Goal: Information Seeking & Learning: Understand process/instructions

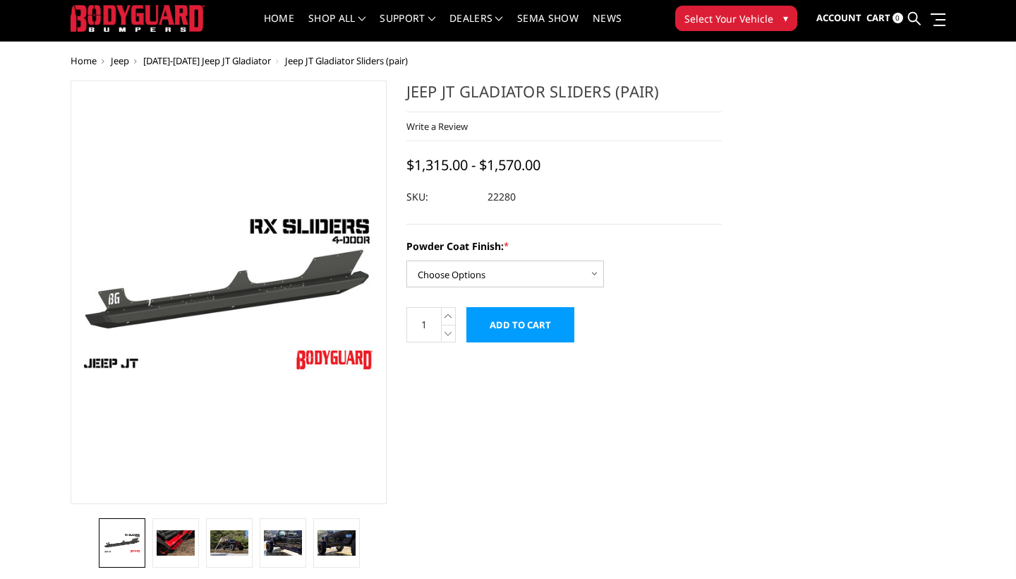
scroll to position [38, 0]
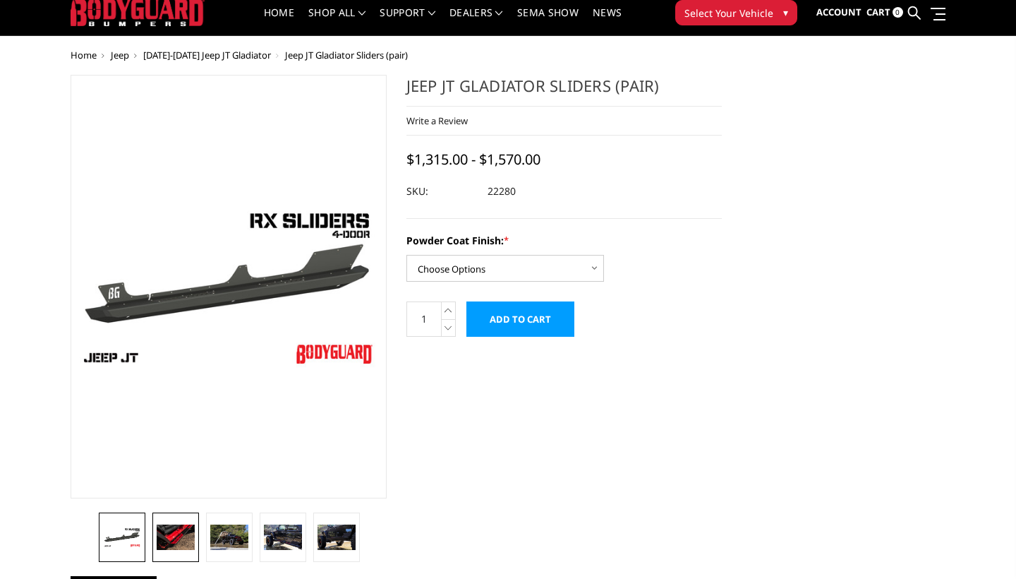
click at [176, 536] on img at bounding box center [176, 536] width 38 height 25
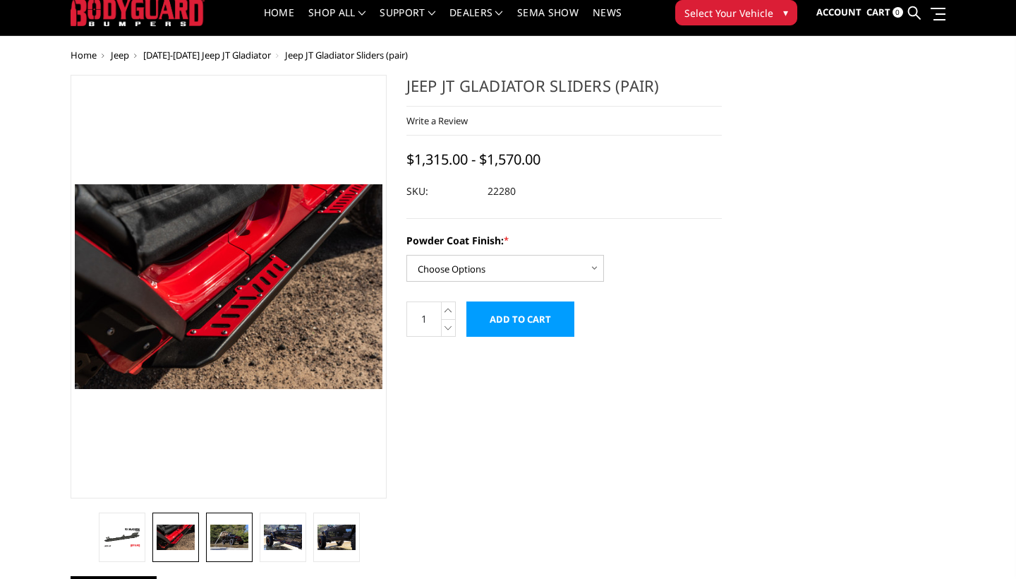
click at [231, 537] on img at bounding box center [229, 536] width 38 height 25
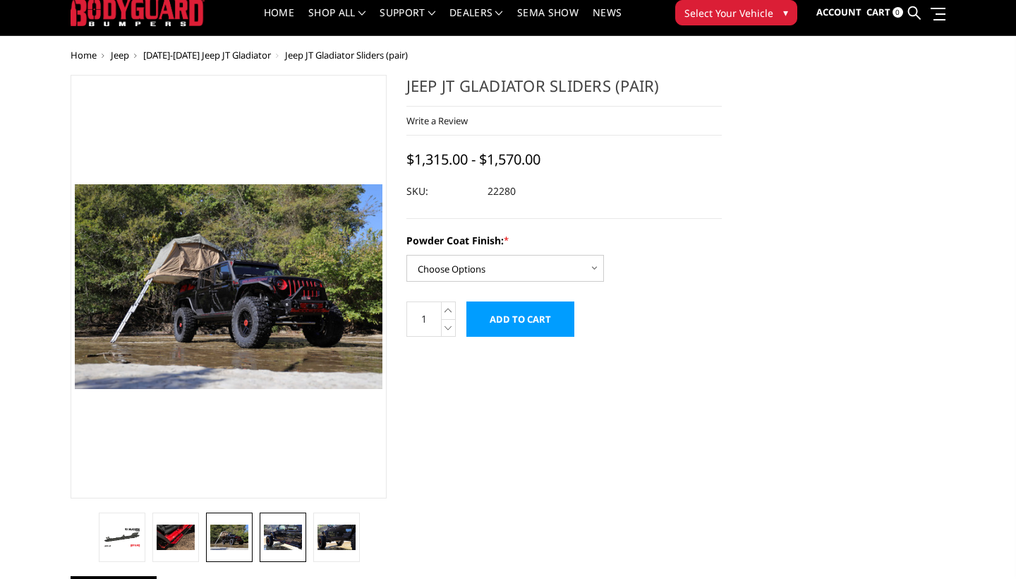
click at [296, 534] on img at bounding box center [283, 536] width 38 height 25
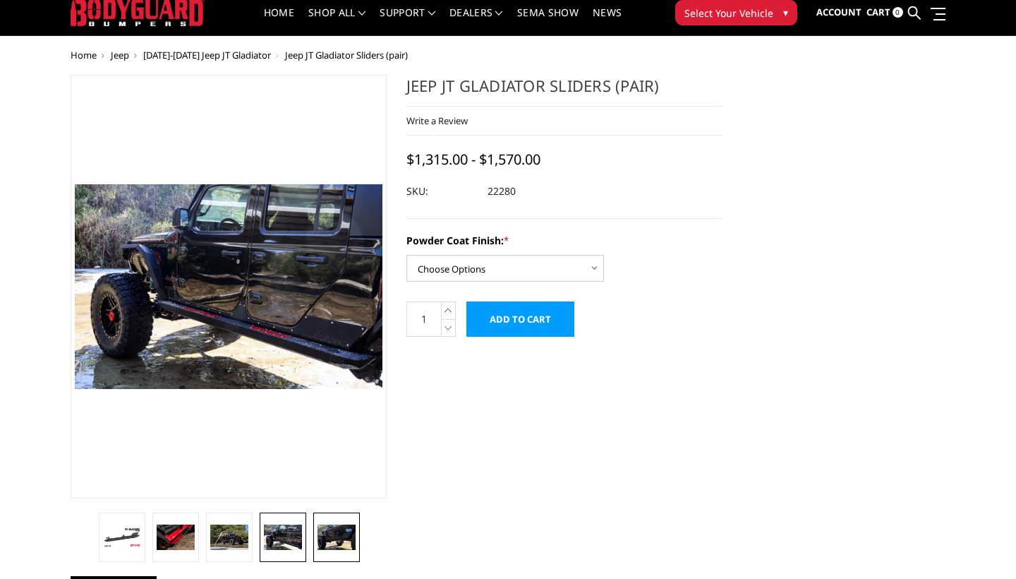
click at [325, 529] on img at bounding box center [337, 536] width 38 height 25
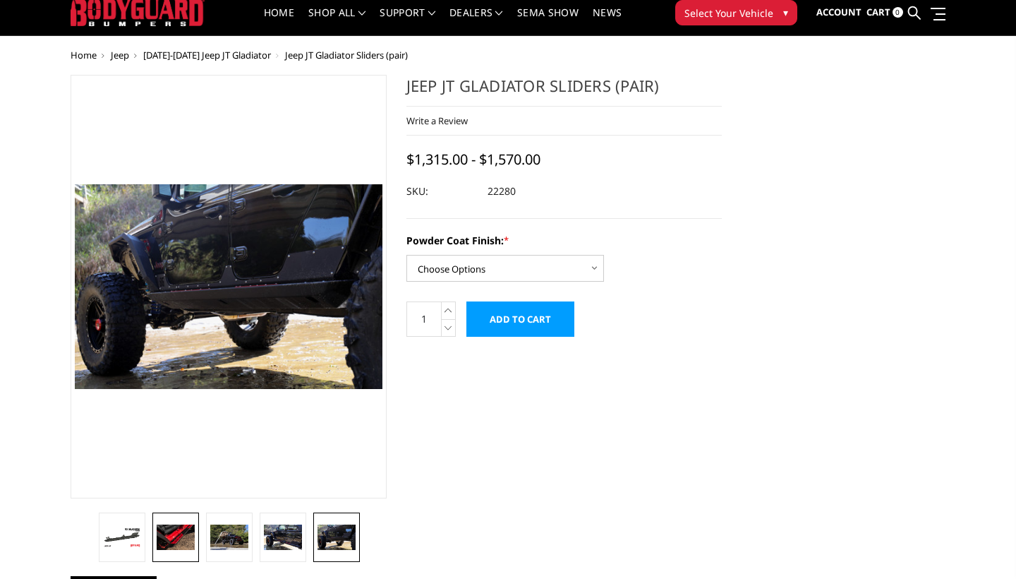
click at [176, 547] on img at bounding box center [176, 536] width 38 height 25
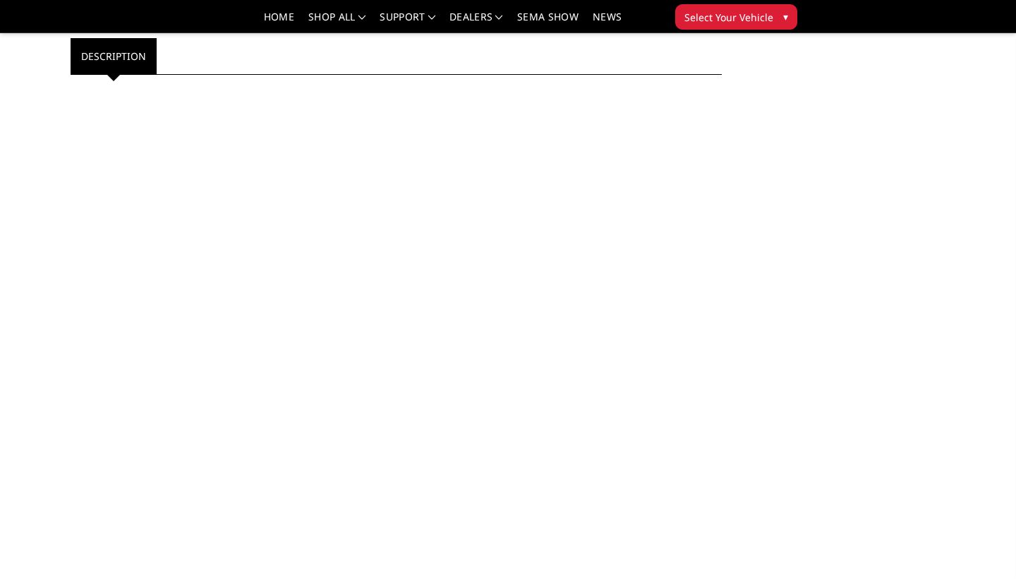
scroll to position [539, 0]
click at [594, 299] on div at bounding box center [396, 236] width 630 height 296
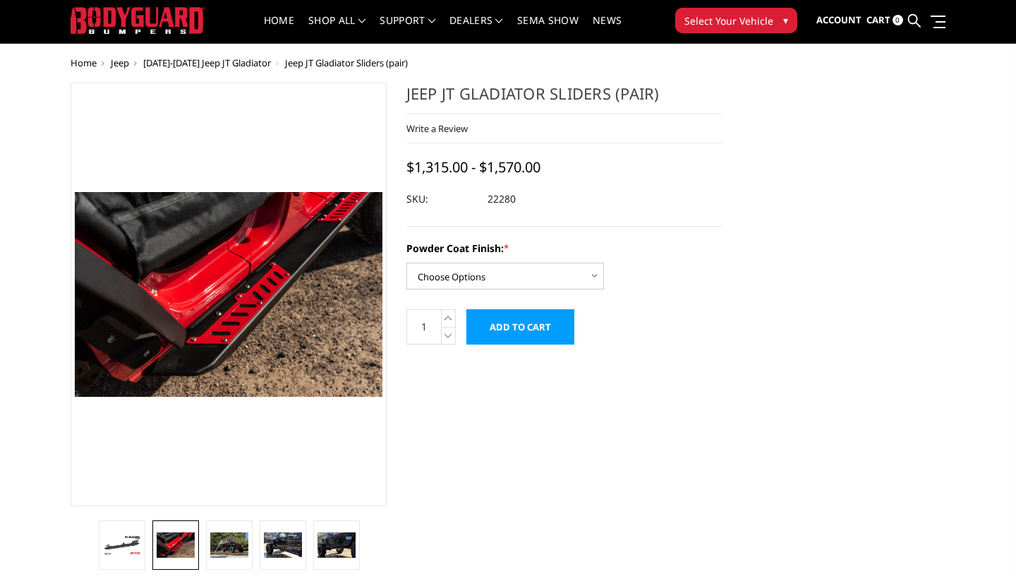
scroll to position [0, 0]
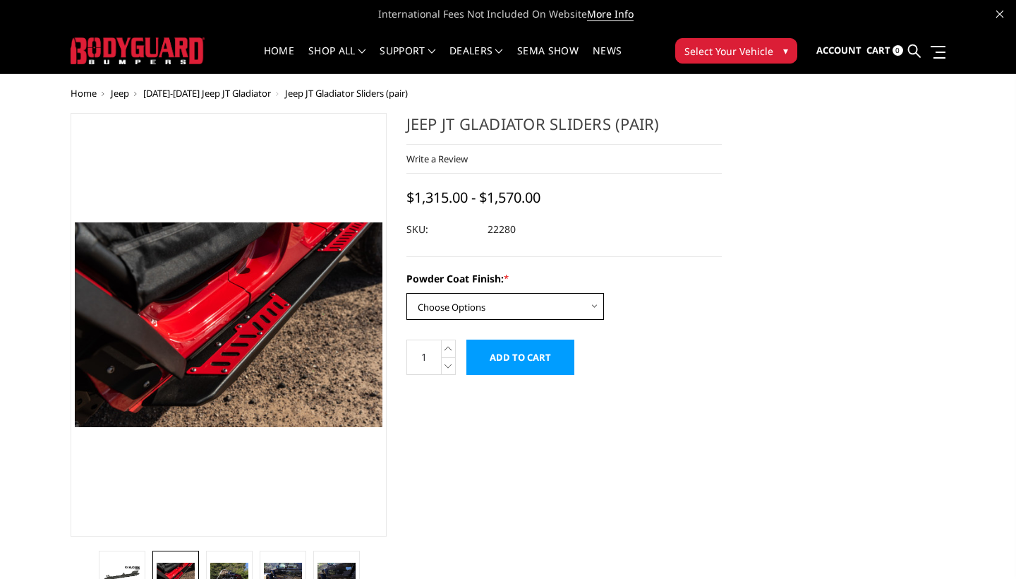
select select "4244"
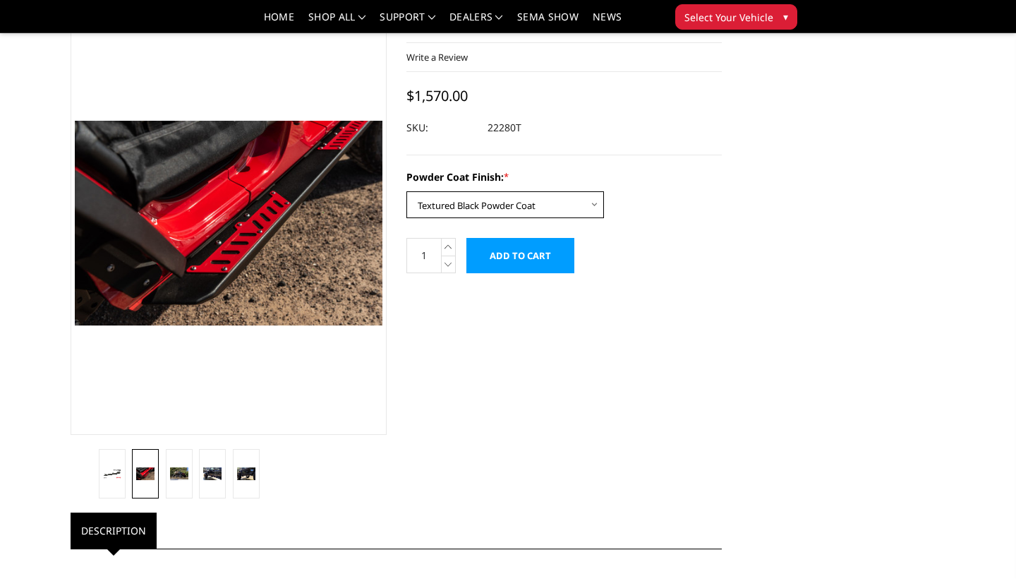
scroll to position [60, 0]
click at [183, 480] on link at bounding box center [179, 473] width 27 height 49
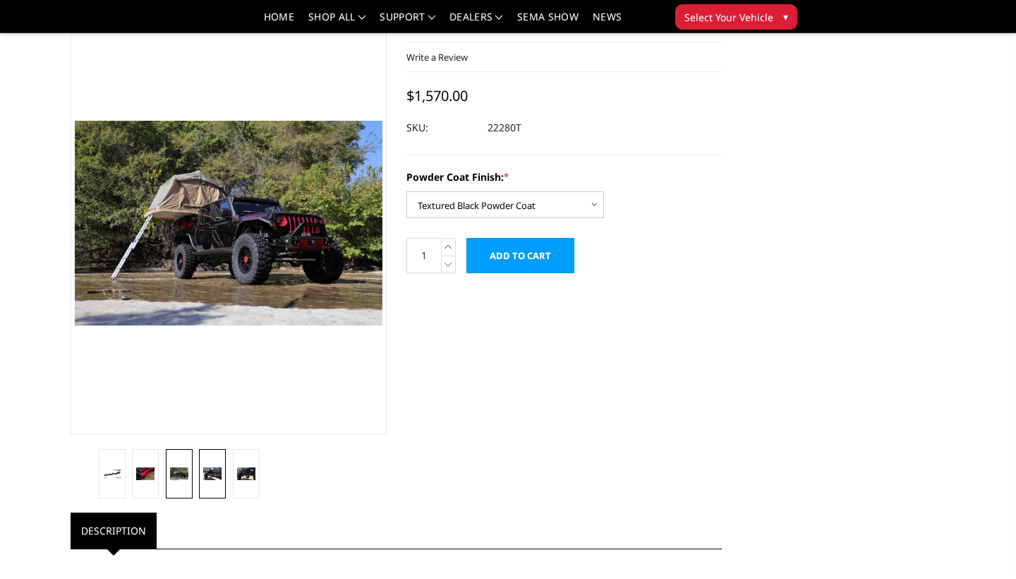
click at [209, 477] on img at bounding box center [212, 473] width 18 height 12
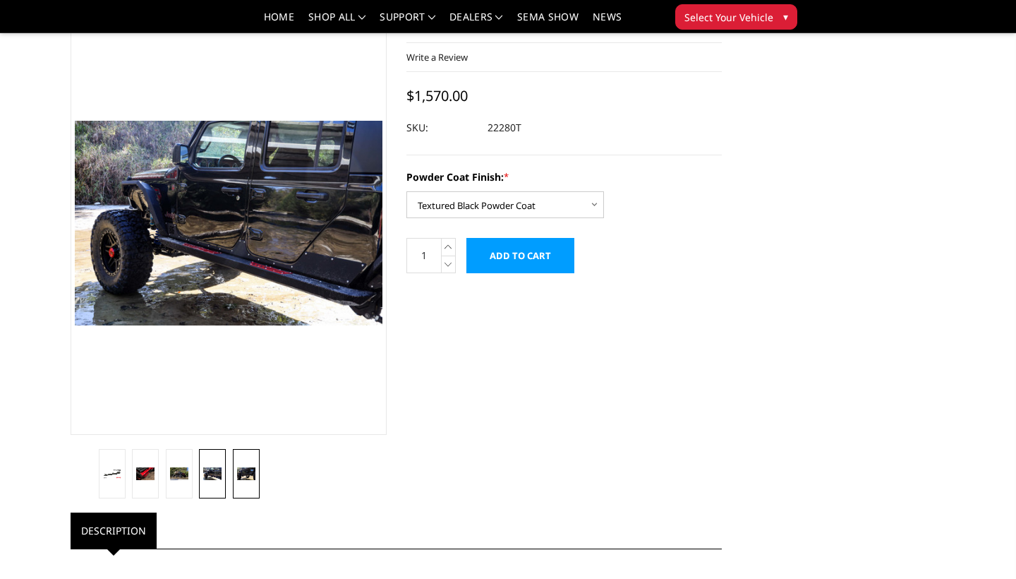
click at [241, 470] on img at bounding box center [246, 473] width 18 height 12
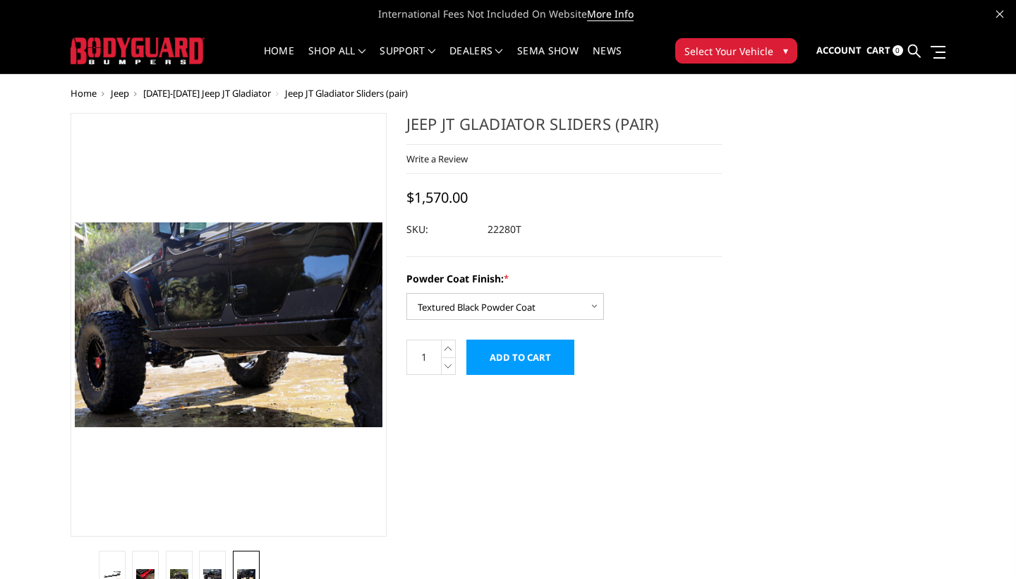
scroll to position [0, 0]
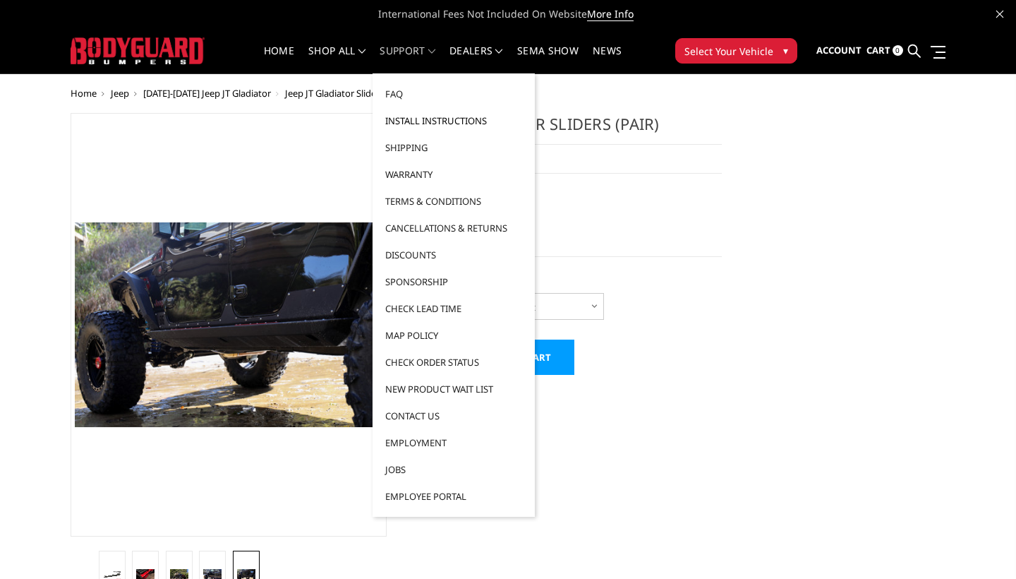
click at [428, 122] on link "Install Instructions" at bounding box center [453, 120] width 151 height 27
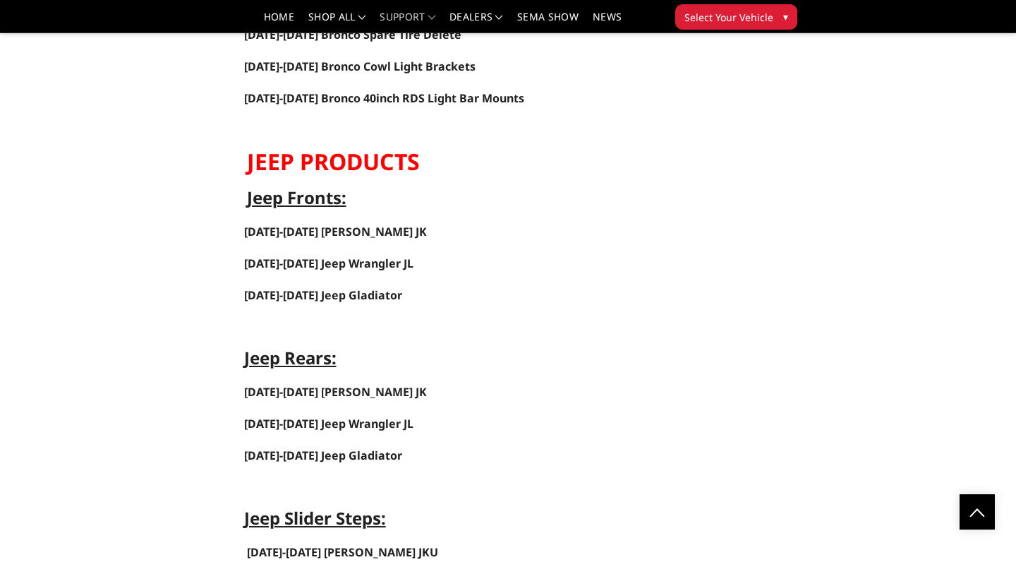
scroll to position [4871, 0]
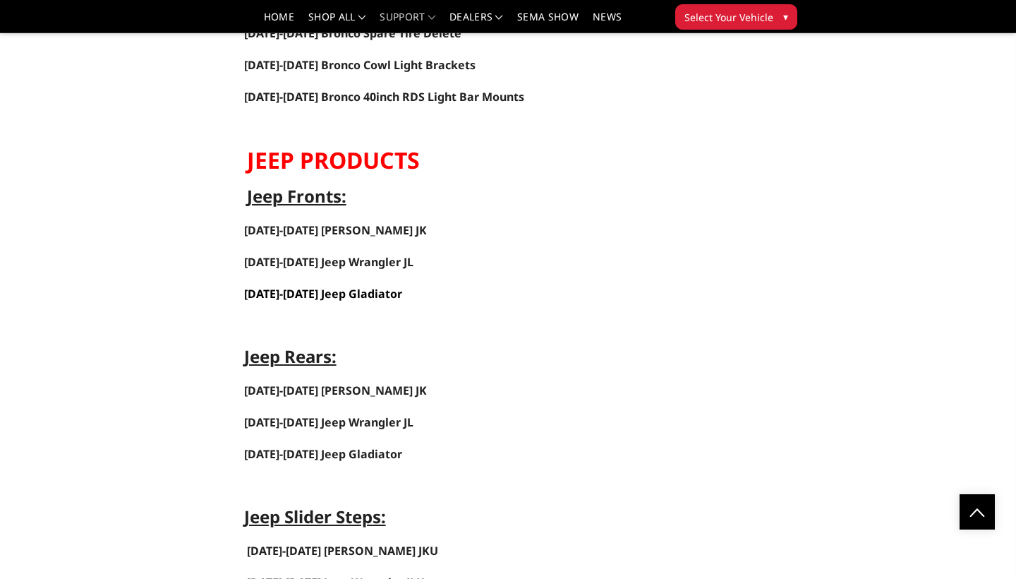
click at [325, 291] on span "[DATE]-[DATE] Jeep Gladiator" at bounding box center [323, 294] width 158 height 16
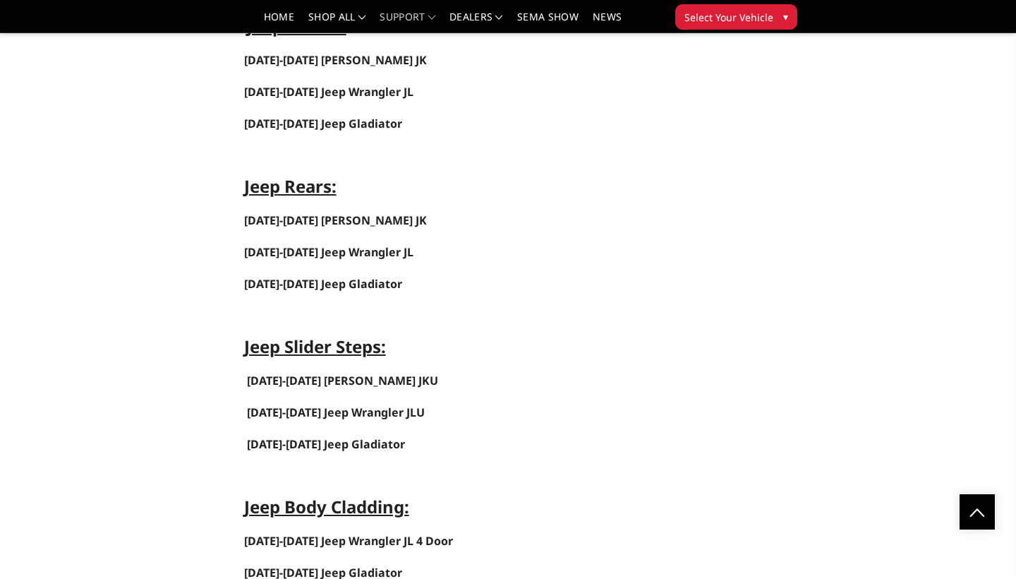
scroll to position [5045, 0]
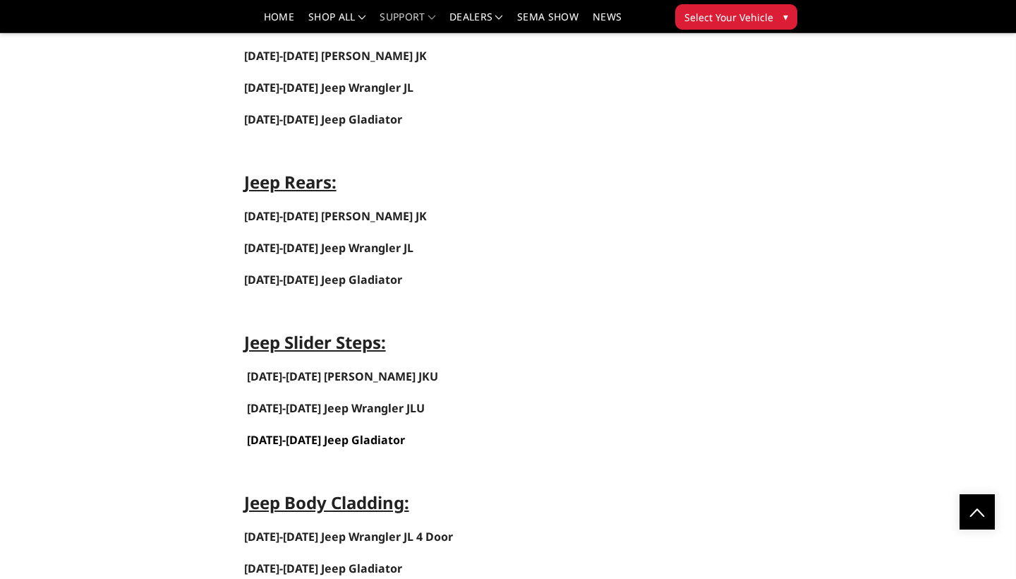
click at [359, 443] on link "[DATE]-[DATE] Jeep Gladiator" at bounding box center [326, 440] width 158 height 16
